Goal: Task Accomplishment & Management: Complete application form

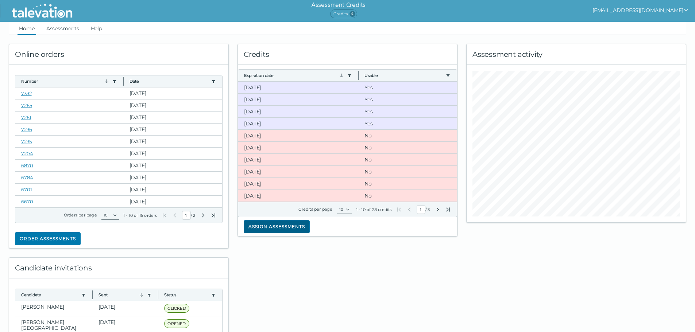
click at [271, 228] on button "Assign assessments" at bounding box center [277, 226] width 66 height 13
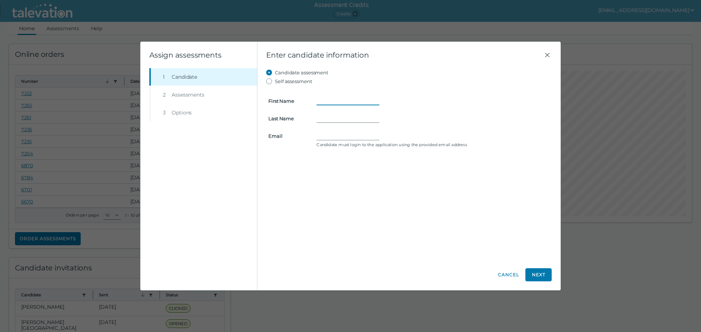
click at [328, 99] on input "First Name" at bounding box center [347, 101] width 63 height 9
type input "Khaled"
type input "Hamou"
type input "[EMAIL_ADDRESS][DOMAIN_NAME]"
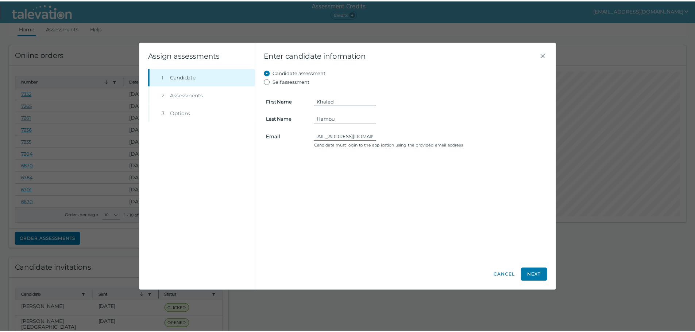
scroll to position [0, 0]
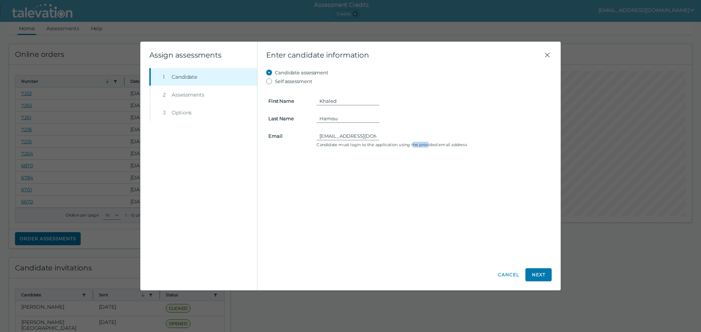
drag, startPoint x: 414, startPoint y: 144, endPoint x: 430, endPoint y: 157, distance: 20.4
click at [430, 157] on div "Candidate assessment Self assessment First Name Khaled Last Name Hamou Email [E…" at bounding box center [408, 164] width 285 height 192
click at [538, 274] on button "Next" at bounding box center [538, 275] width 26 height 13
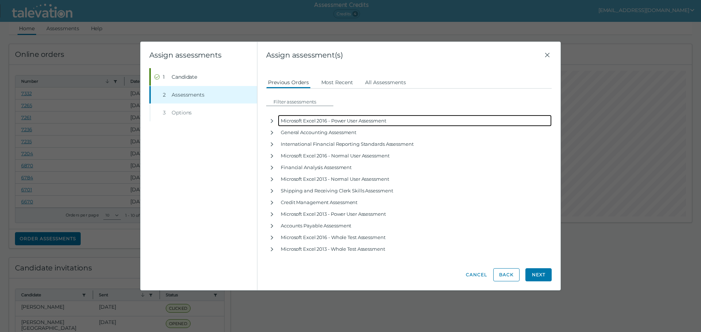
click at [285, 121] on div "Microsoft Excel 2016 - Power User Assessment" at bounding box center [415, 121] width 274 height 12
click at [272, 120] on icon "button" at bounding box center [272, 121] width 3 height 4
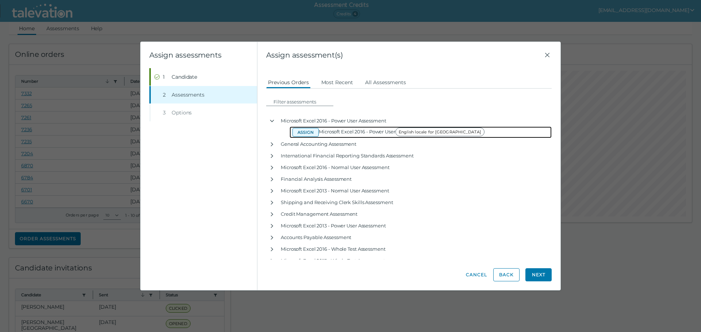
click at [305, 131] on button "Assign" at bounding box center [305, 132] width 26 height 9
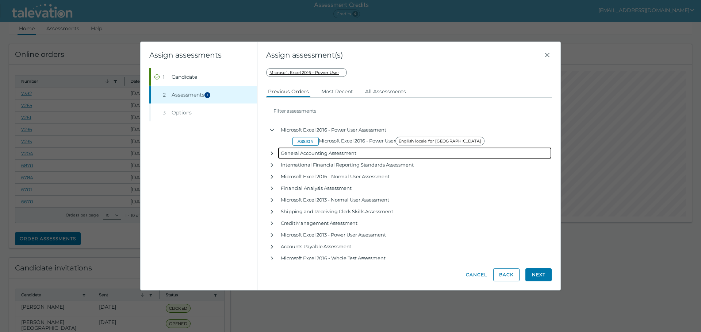
click at [271, 153] on icon "button" at bounding box center [272, 154] width 6 height 6
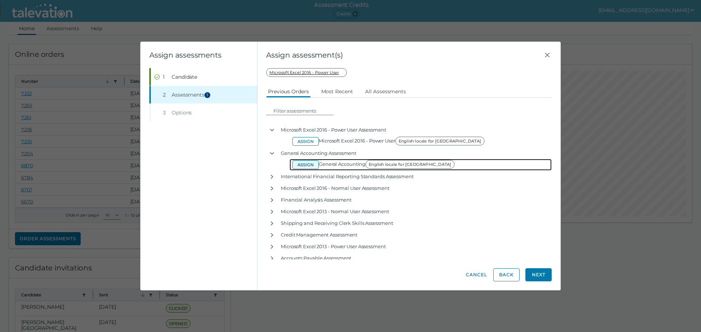
click at [307, 165] on button "Assign" at bounding box center [305, 165] width 26 height 9
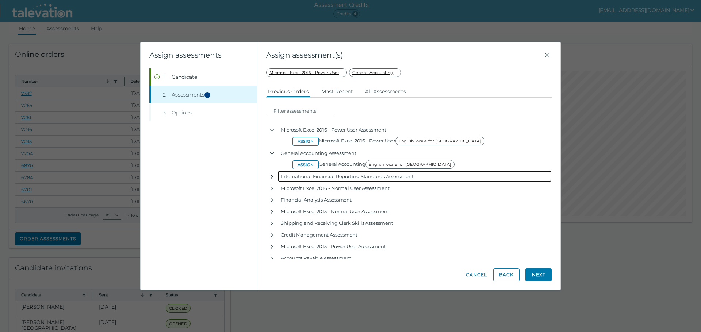
click at [270, 176] on icon "button" at bounding box center [272, 177] width 6 height 6
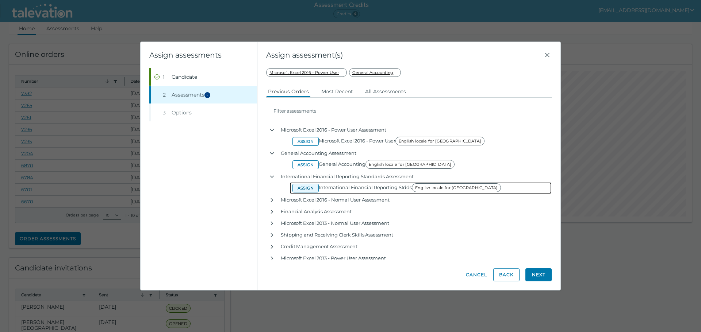
click at [300, 186] on button "Assign" at bounding box center [305, 188] width 26 height 9
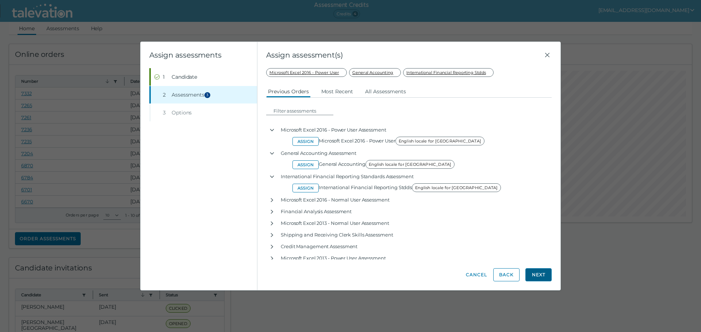
click at [535, 275] on button "Next" at bounding box center [538, 275] width 26 height 13
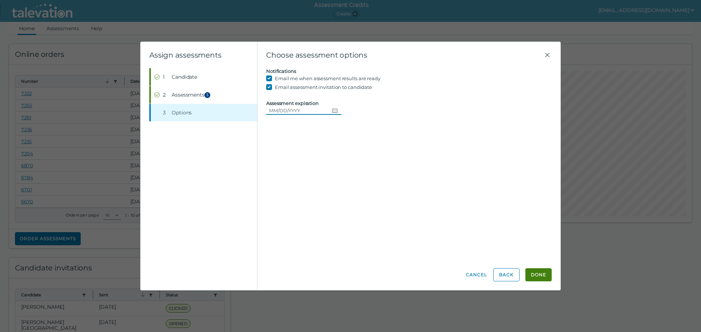
click at [332, 109] on icon "Choose date" at bounding box center [335, 111] width 6 height 6
click at [332, 216] on button "28" at bounding box center [331, 214] width 13 height 13
type input "[DATE]"
click at [537, 274] on button "Done" at bounding box center [538, 275] width 26 height 13
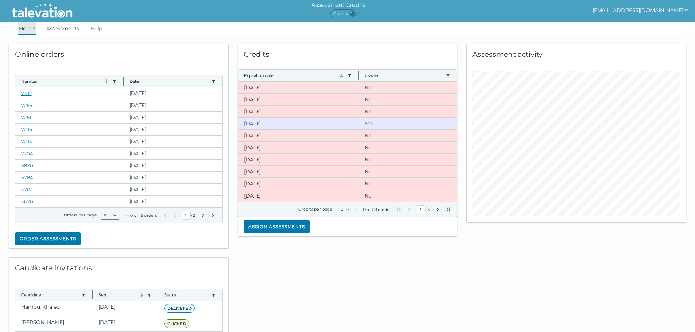
click at [29, 29] on link "Home" at bounding box center [27, 28] width 19 height 13
click at [65, 30] on link "Assessments" at bounding box center [63, 28] width 36 height 13
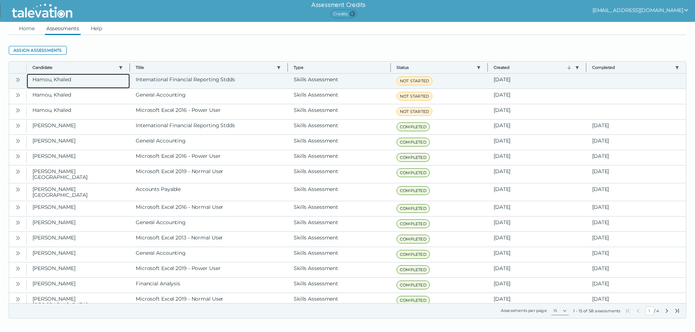
click at [48, 81] on clr-dg-cell "Hamou, Khaled" at bounding box center [78, 81] width 103 height 15
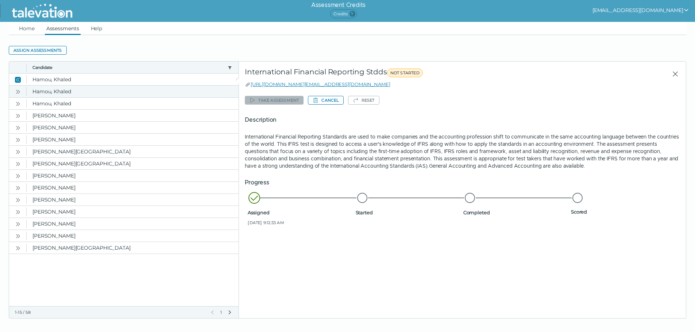
click at [20, 92] on icon "Open" at bounding box center [19, 92] width 2 height 4
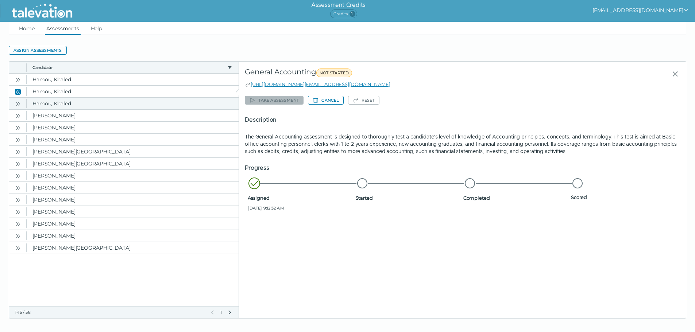
click at [20, 104] on icon "Open" at bounding box center [18, 104] width 6 height 6
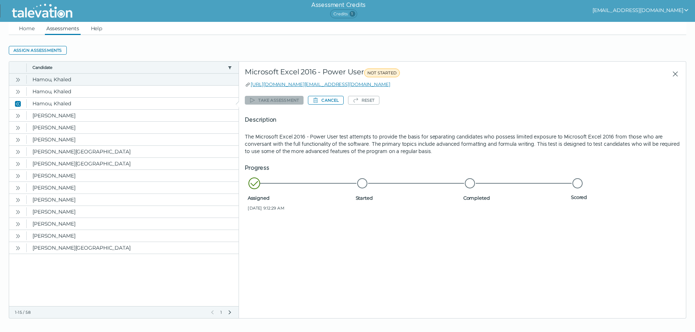
click at [19, 80] on icon "Open" at bounding box center [18, 80] width 6 height 6
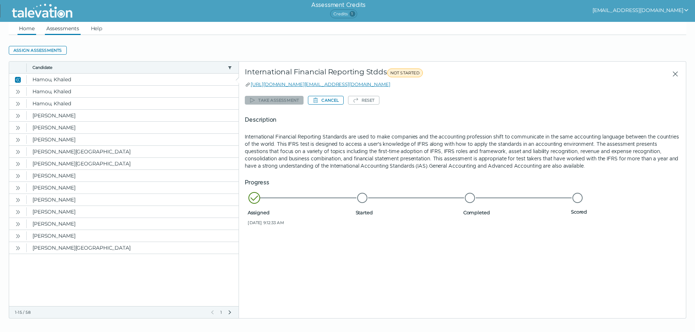
click at [25, 28] on link "Home" at bounding box center [27, 28] width 19 height 13
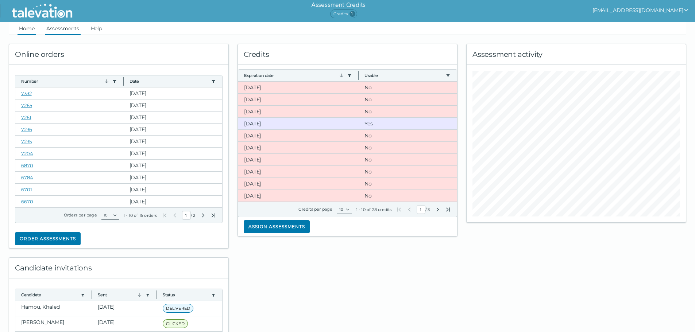
click at [61, 29] on link "Assessments" at bounding box center [63, 28] width 36 height 13
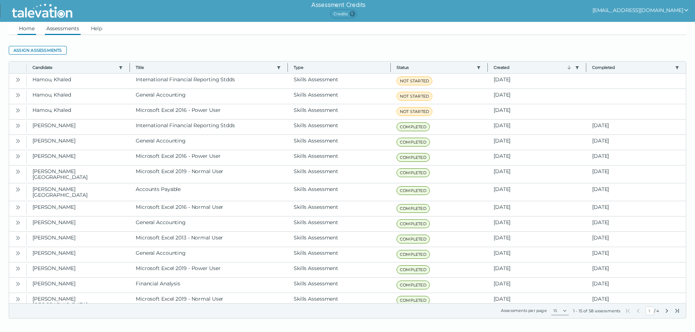
drag, startPoint x: 26, startPoint y: 26, endPoint x: 33, endPoint y: 28, distance: 7.5
click at [26, 26] on link "Home" at bounding box center [27, 28] width 19 height 13
